Goal: Task Accomplishment & Management: Manage account settings

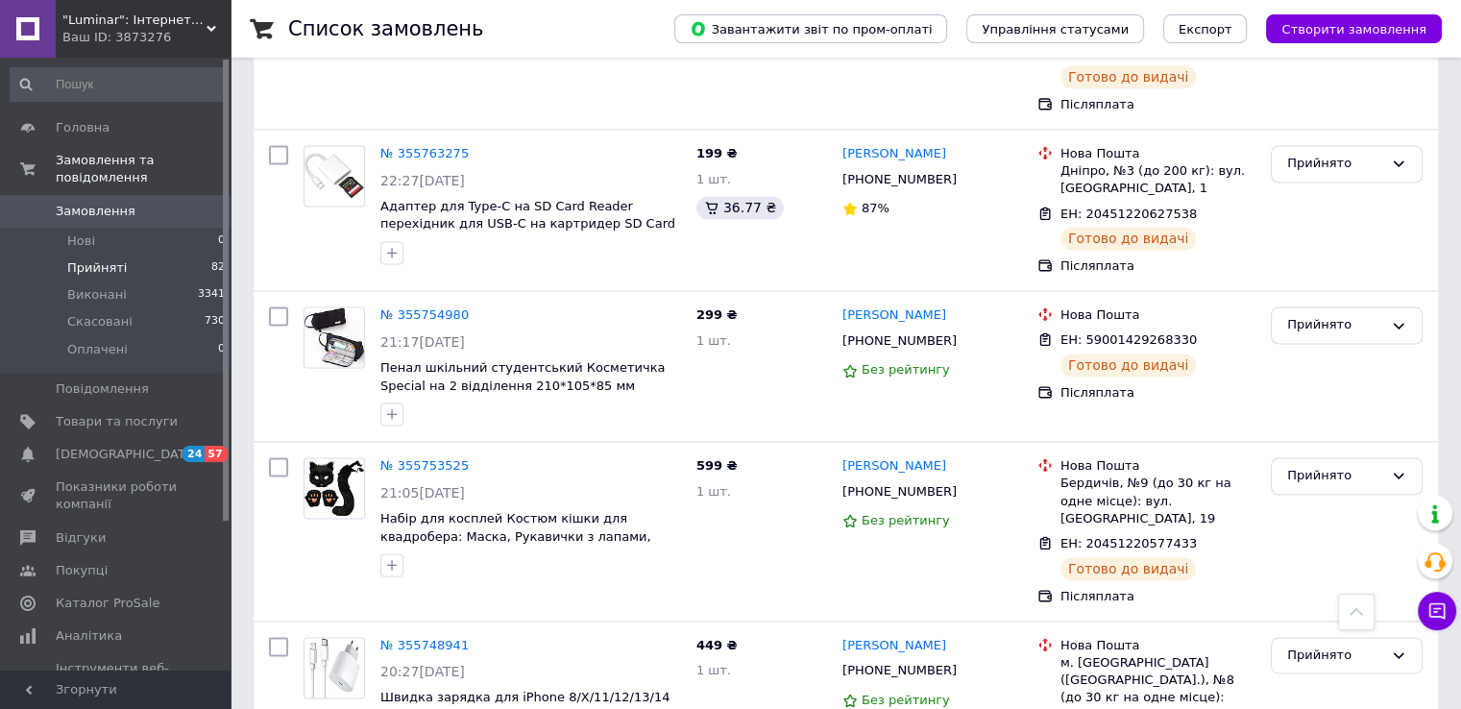
scroll to position [3116, 0]
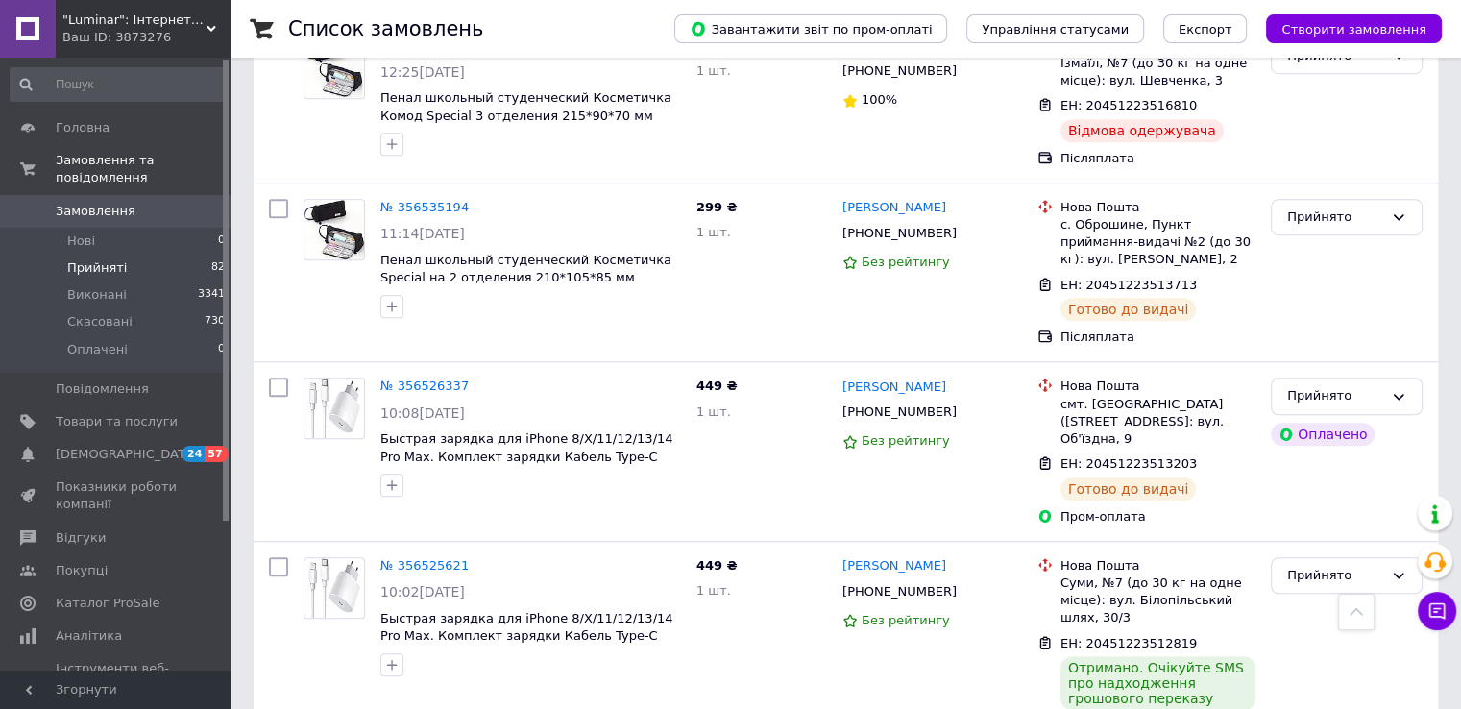
scroll to position [1384, 0]
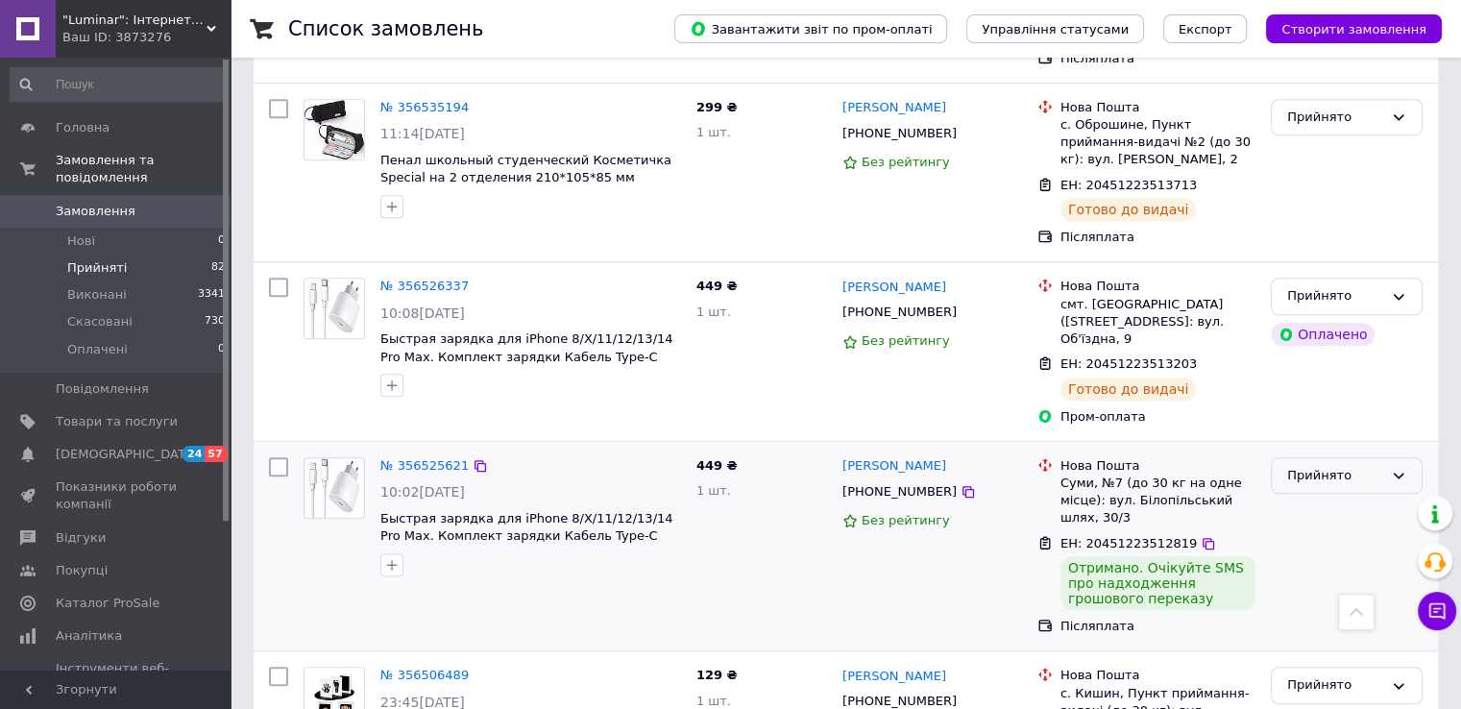
click at [1388, 457] on div "Прийнято" at bounding box center [1347, 475] width 152 height 37
click at [1361, 498] on li "Виконано" at bounding box center [1347, 516] width 150 height 36
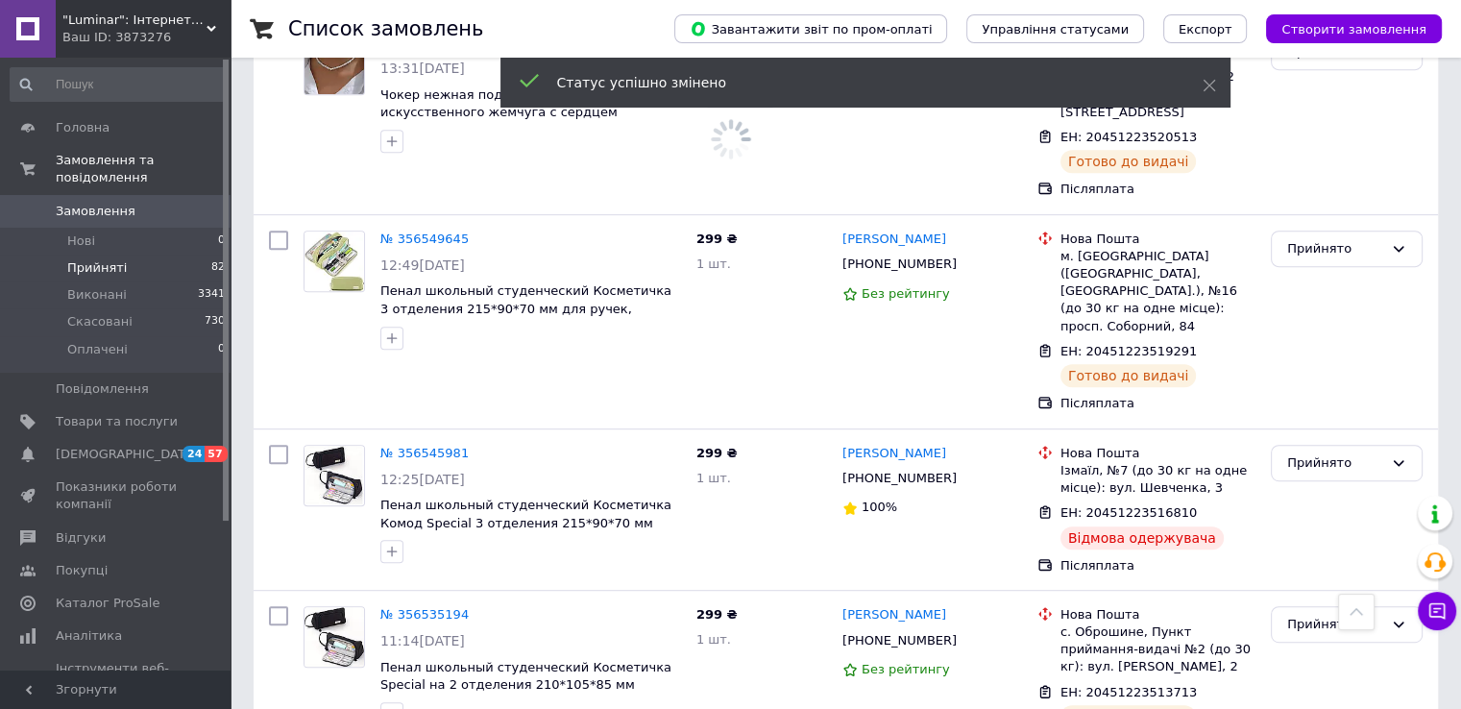
scroll to position [871, 0]
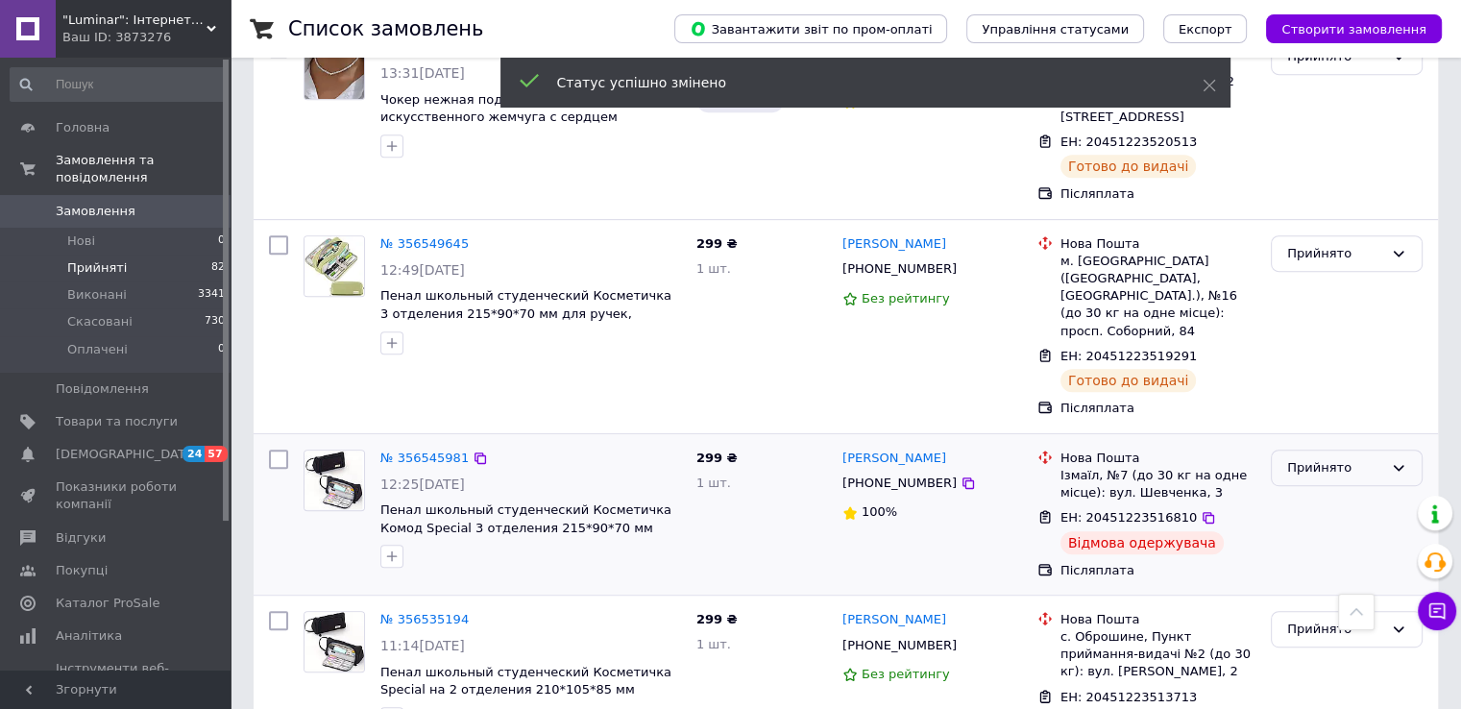
click at [1341, 450] on div "Прийнято" at bounding box center [1347, 468] width 152 height 37
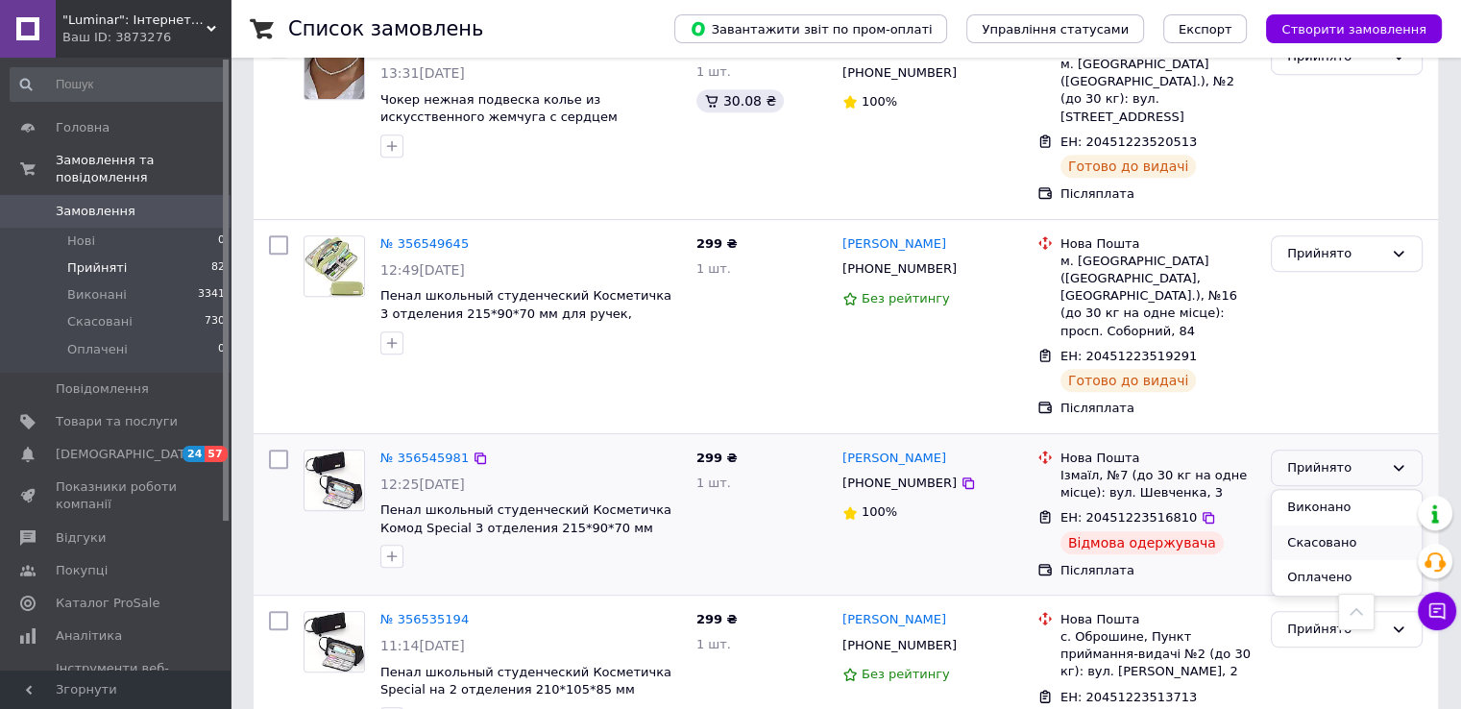
click at [1335, 526] on li "Скасовано" at bounding box center [1347, 544] width 150 height 36
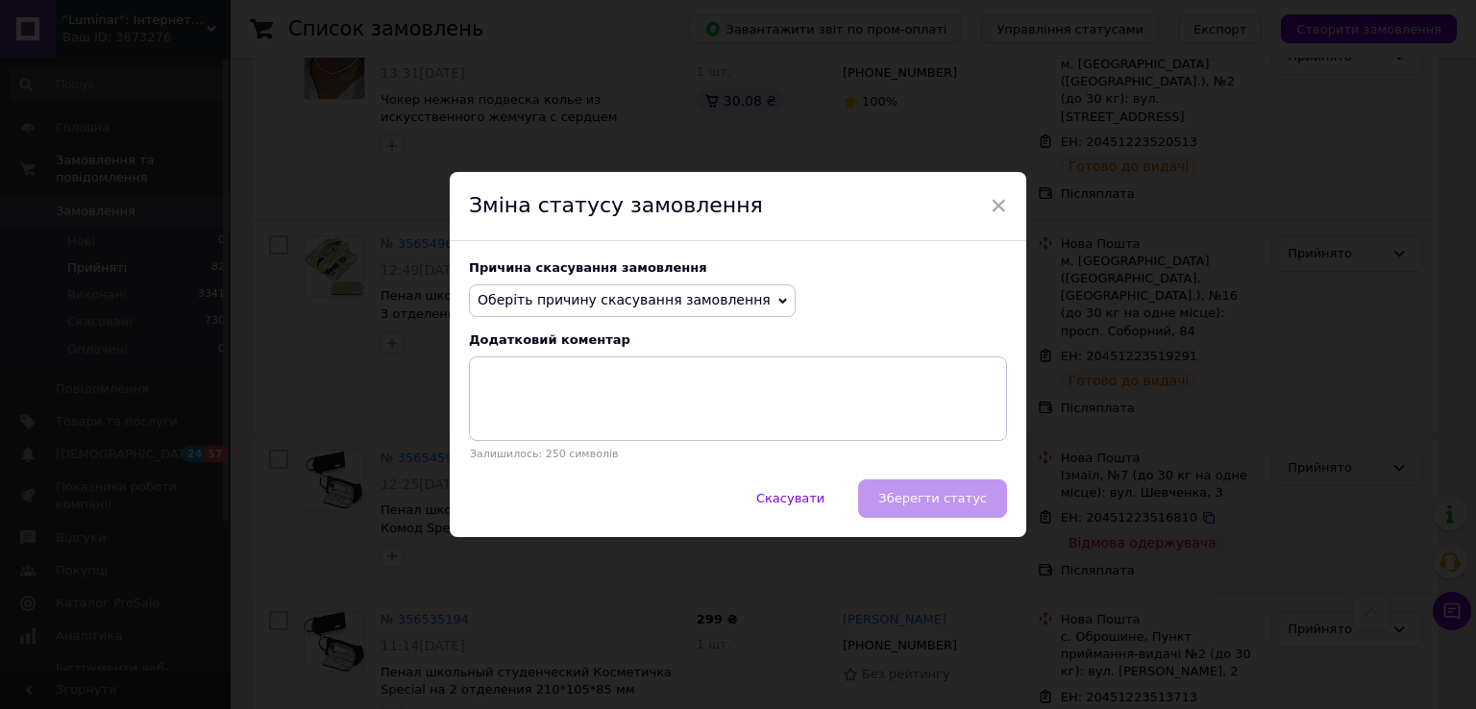
click at [748, 307] on span "Оберіть причину скасування замовлення" at bounding box center [632, 300] width 327 height 33
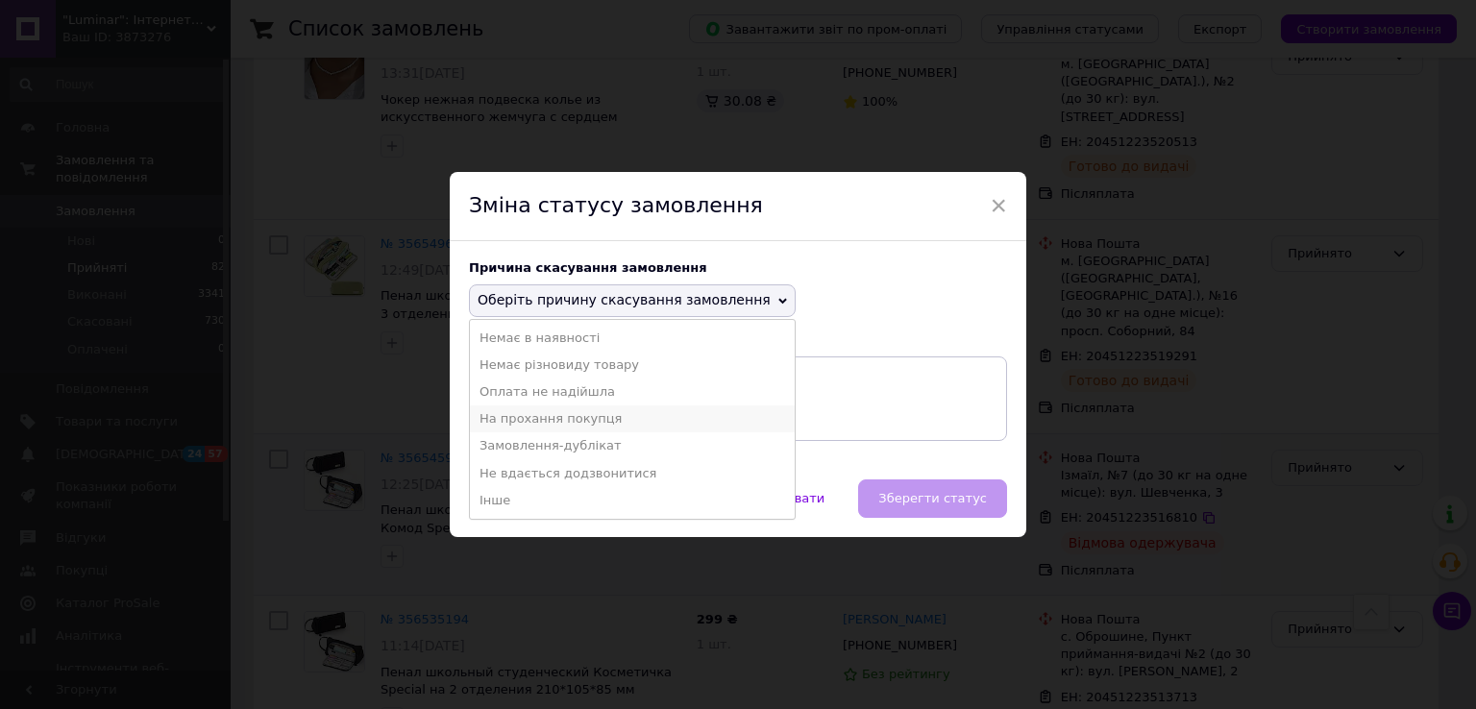
click at [661, 412] on li "На прохання покупця" at bounding box center [632, 418] width 325 height 27
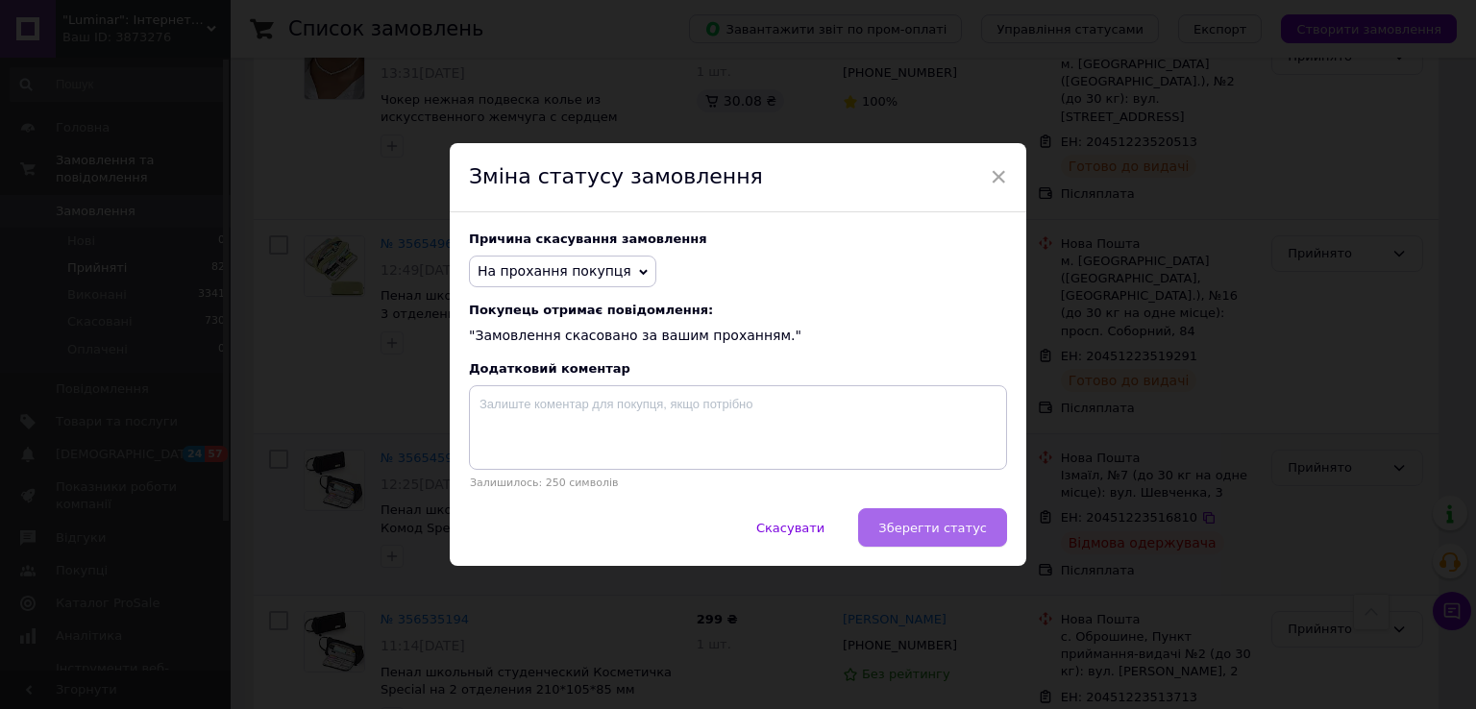
click at [986, 528] on button "Зберегти статус" at bounding box center [932, 527] width 149 height 38
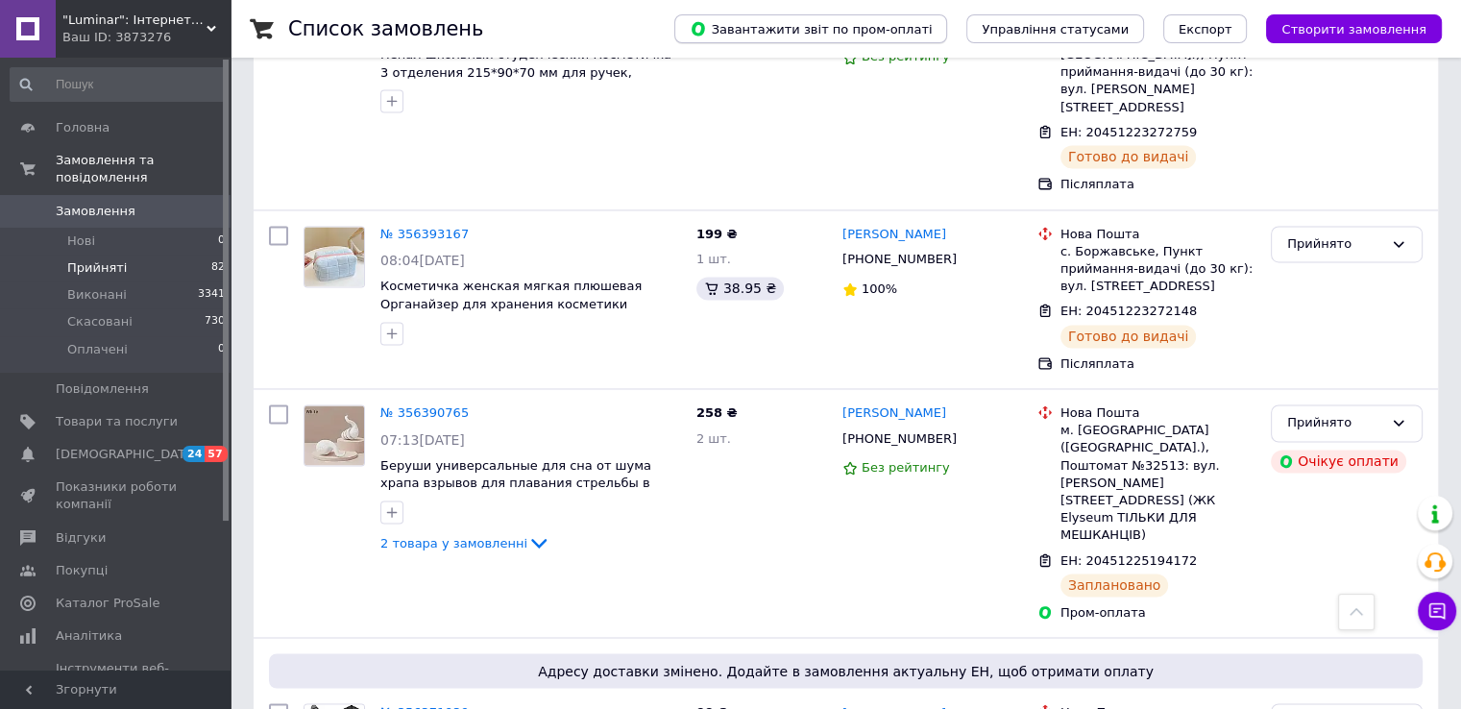
scroll to position [3305, 0]
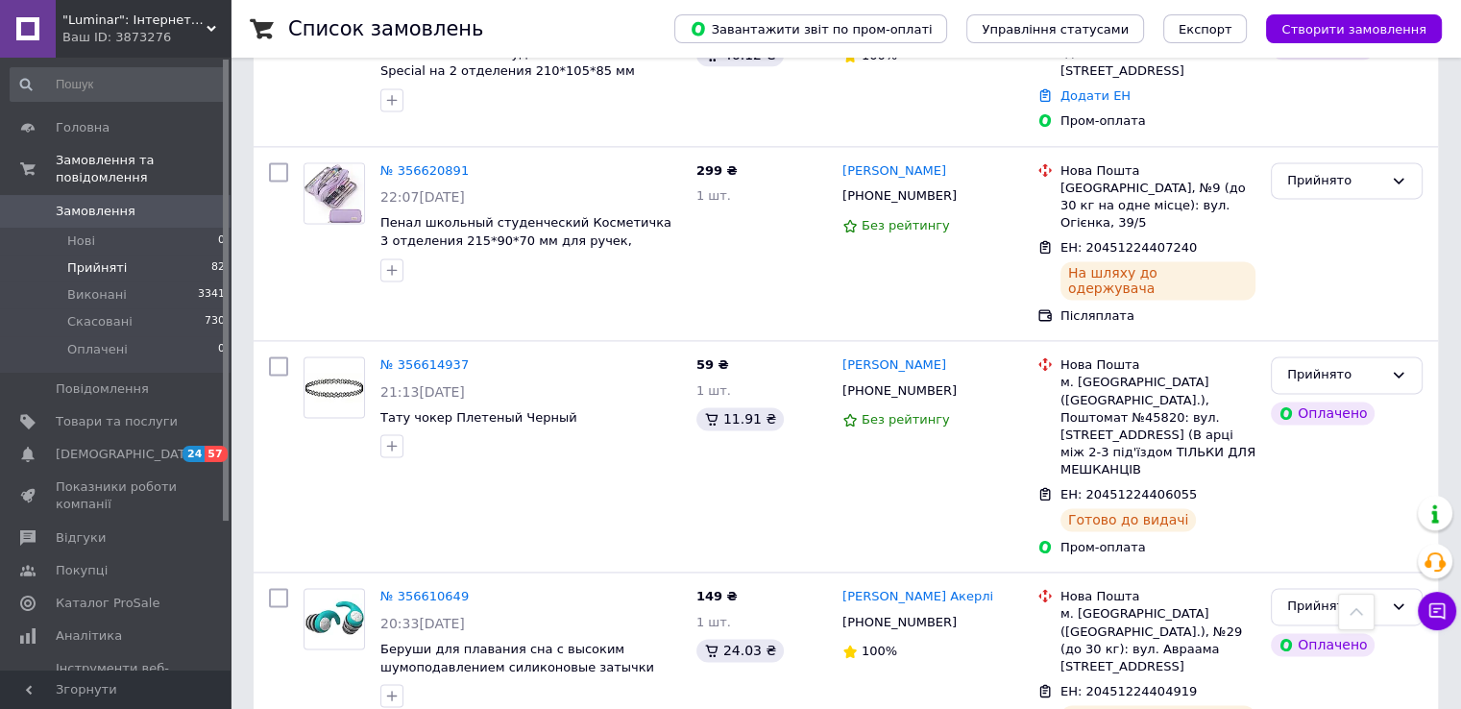
scroll to position [3189, 0]
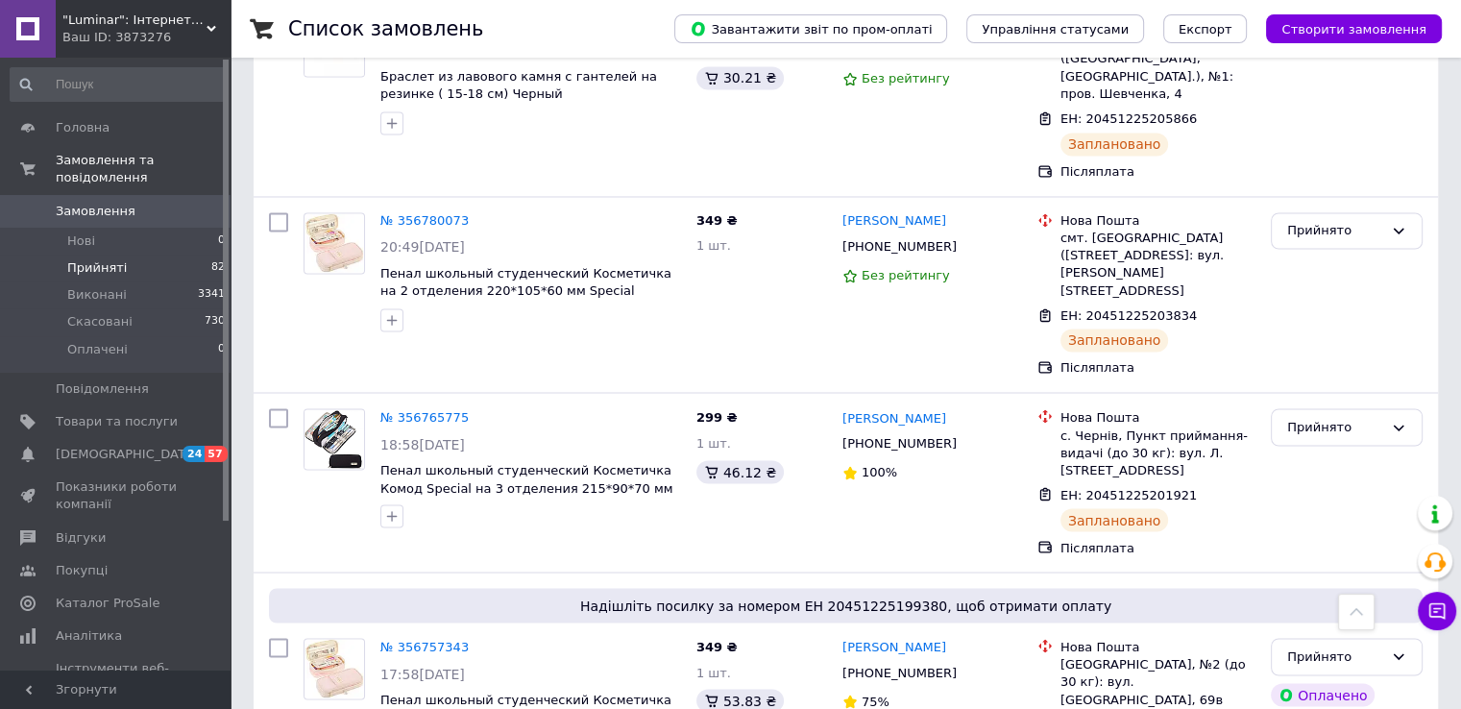
scroll to position [3473, 0]
